Goal: Transaction & Acquisition: Obtain resource

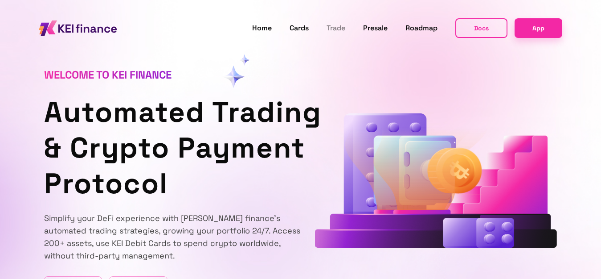
click at [335, 26] on link "Trade" at bounding box center [336, 28] width 19 height 12
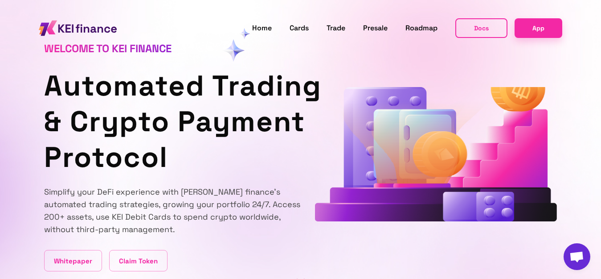
scroll to position [71, 0]
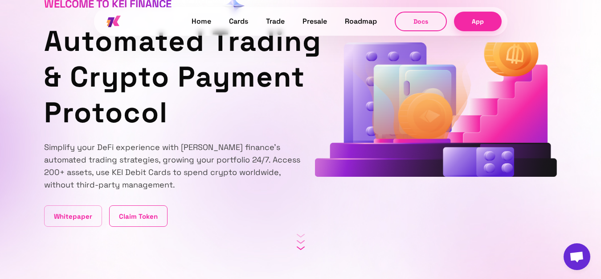
click at [152, 214] on link "Claim Token" at bounding box center [138, 215] width 58 height 21
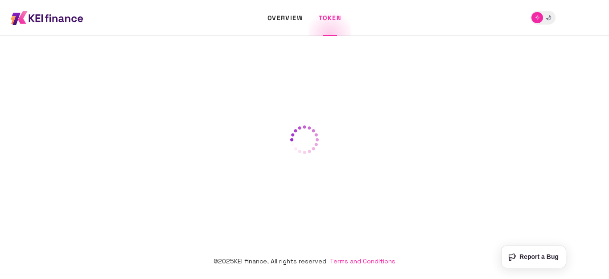
click at [547, 15] on icon "button" at bounding box center [549, 18] width 6 height 6
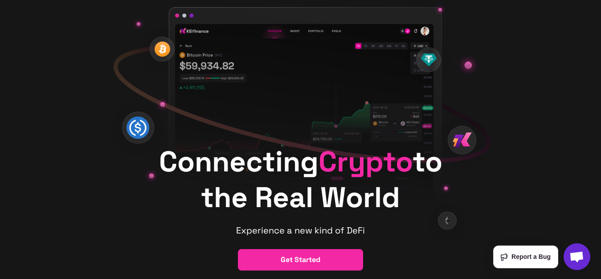
scroll to position [166, 0]
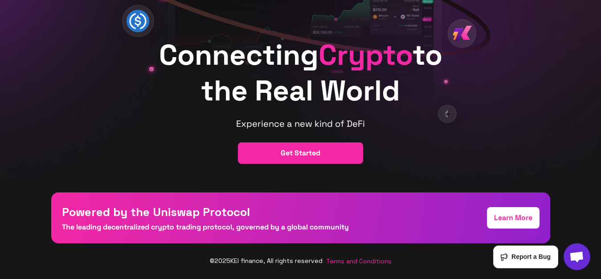
click at [322, 152] on button "get started" at bounding box center [300, 152] width 125 height 21
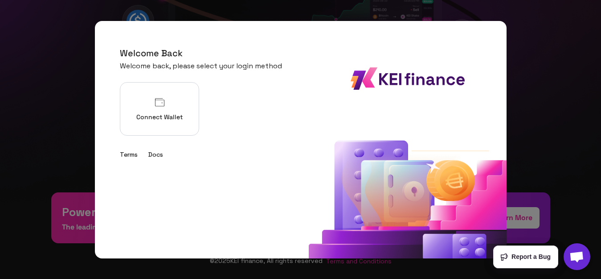
click at [551, 82] on div at bounding box center [300, 139] width 601 height 279
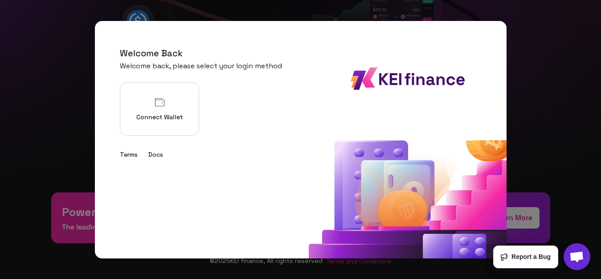
scroll to position [0, 0]
